Goal: Check status: Check status

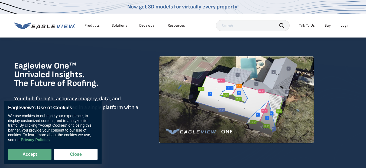
click at [346, 24] on div "Login" at bounding box center [345, 25] width 9 height 5
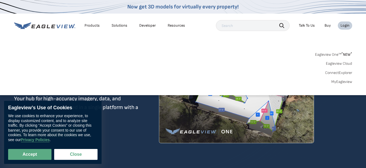
click at [346, 24] on div "Login" at bounding box center [345, 25] width 9 height 5
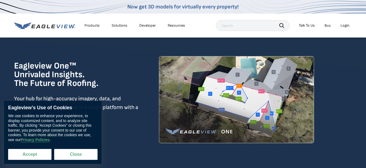
click at [32, 155] on button "Accept" at bounding box center [29, 154] width 43 height 11
checkbox input "true"
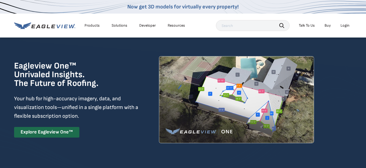
click at [343, 25] on div "Login" at bounding box center [345, 25] width 9 height 5
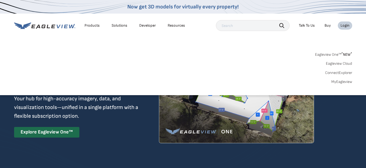
click at [345, 82] on link "MyEagleview" at bounding box center [342, 81] width 21 height 5
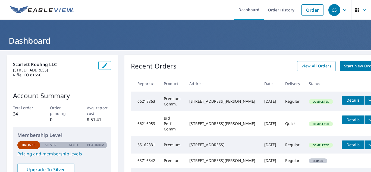
scroll to position [0, 0]
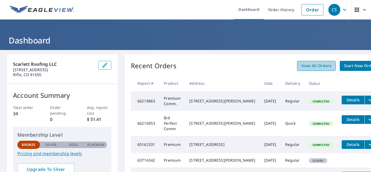
click at [301, 67] on span "View All Orders" at bounding box center [316, 65] width 30 height 7
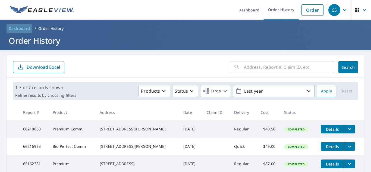
click at [15, 26] on span "Dashboard" at bounding box center [19, 28] width 21 height 5
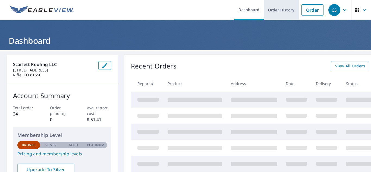
click at [269, 11] on link "Order History" at bounding box center [280, 10] width 35 height 20
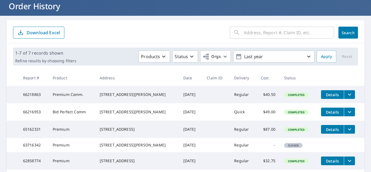
scroll to position [25, 0]
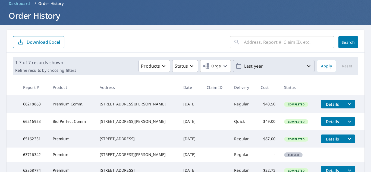
click at [284, 63] on p "Last year" at bounding box center [273, 65] width 63 height 9
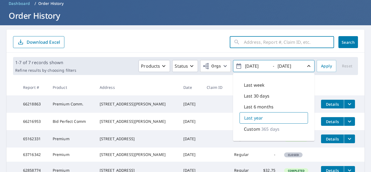
click at [265, 41] on input "text" at bounding box center [289, 41] width 90 height 15
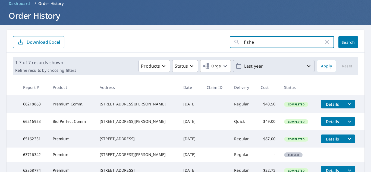
type input "[PERSON_NAME]"
click button "Search" at bounding box center [348, 42] width 20 height 12
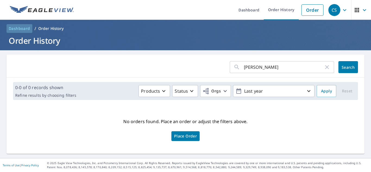
click at [21, 28] on span "Dashboard" at bounding box center [19, 28] width 21 height 5
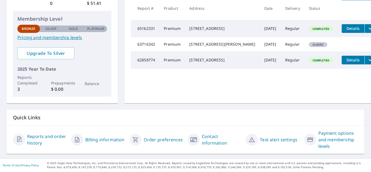
scroll to position [116, 0]
click at [36, 139] on link "Reports and order history" at bounding box center [47, 139] width 40 height 13
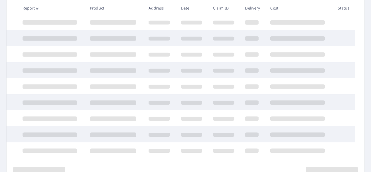
scroll to position [116, 0]
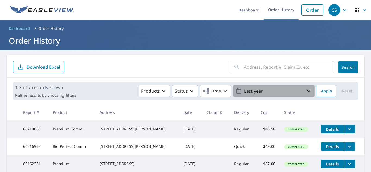
click at [259, 91] on p "Last year" at bounding box center [273, 90] width 63 height 9
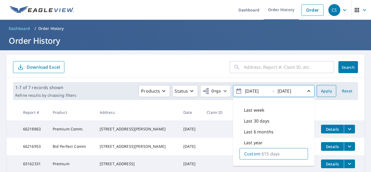
type input "[DATE]"
click at [322, 91] on span "Apply" at bounding box center [326, 91] width 11 height 7
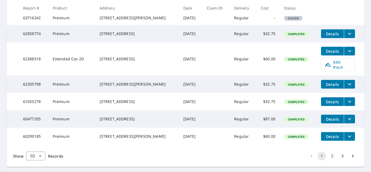
scroll to position [193, 0]
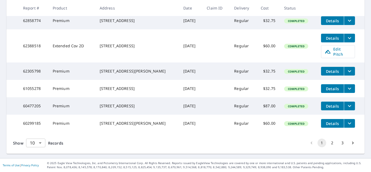
click at [37, 142] on body "CS CS Dashboard Order History Order CS Dashboard / Order History Order History …" at bounding box center [185, 86] width 371 height 172
click at [37, 159] on li "100" at bounding box center [35, 160] width 19 height 10
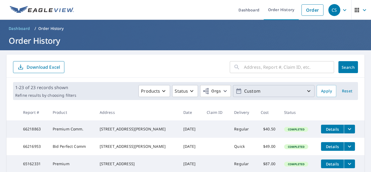
click at [305, 90] on icon "button" at bounding box center [308, 91] width 7 height 7
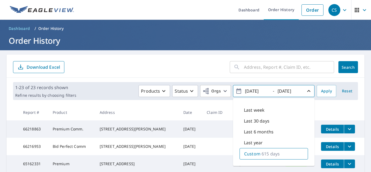
click at [249, 92] on input "[DATE]" at bounding box center [256, 91] width 27 height 9
type input "[DATE]"
click at [326, 92] on span "Apply" at bounding box center [326, 91] width 11 height 7
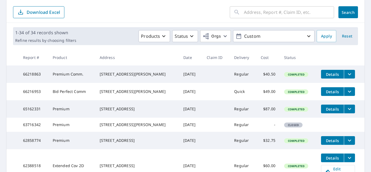
scroll to position [56, 0]
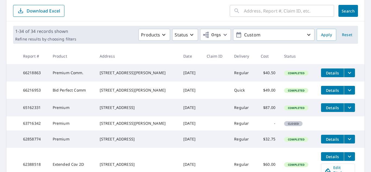
click at [272, 12] on input "text" at bounding box center [289, 10] width 90 height 15
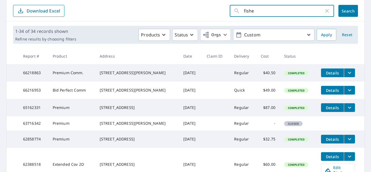
type input "[PERSON_NAME]"
click button "Search" at bounding box center [348, 11] width 20 height 12
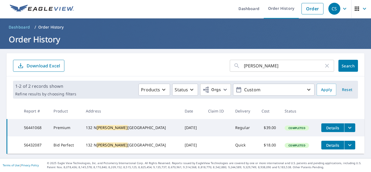
scroll to position [6, 0]
click at [324, 125] on span "Details" at bounding box center [332, 127] width 16 height 5
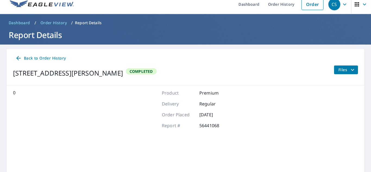
click at [342, 124] on div "0 Product Premium Delivery Regular Order Placed [DATE] Report # 56441068" at bounding box center [186, 157] width 358 height 144
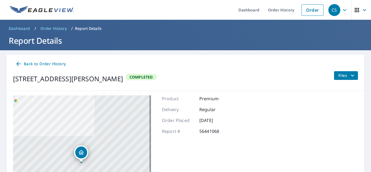
click at [350, 74] on icon "filesDropdownBtn-56441068" at bounding box center [352, 75] width 7 height 7
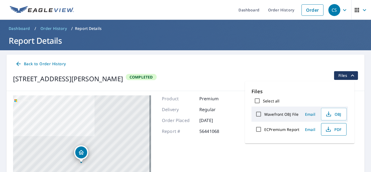
click at [322, 128] on button "PDF" at bounding box center [333, 129] width 25 height 12
